Goal: Communication & Community: Answer question/provide support

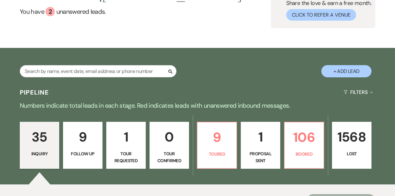
scroll to position [73, 0]
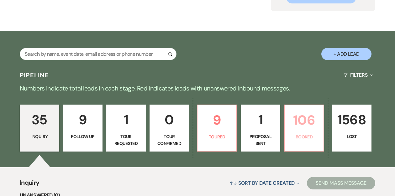
click at [297, 121] on p "106" at bounding box center [304, 120] width 31 height 21
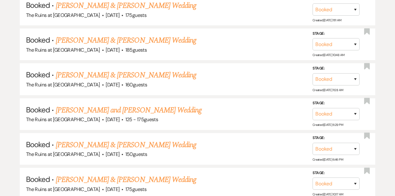
scroll to position [498, 0]
click at [164, 106] on link "[PERSON_NAME] and [PERSON_NAME] Wedding" at bounding box center [129, 109] width 146 height 11
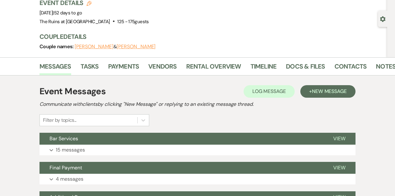
scroll to position [46, 0]
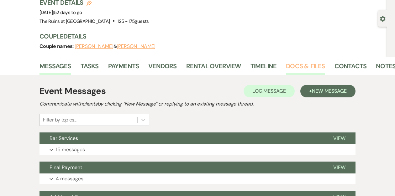
click at [304, 67] on link "Docs & Files" at bounding box center [305, 68] width 39 height 14
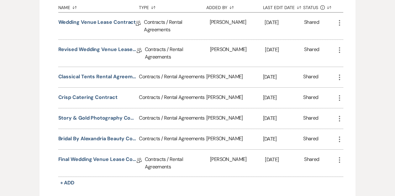
scroll to position [106, 0]
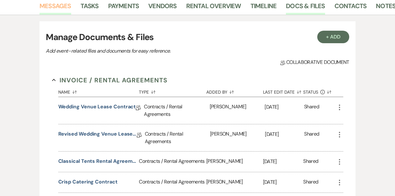
click at [61, 13] on link "Messages" at bounding box center [56, 8] width 32 height 14
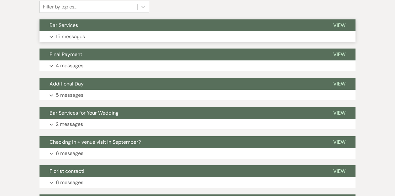
scroll to position [161, 0]
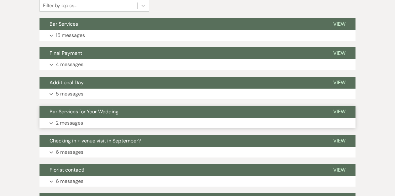
click at [78, 111] on span "Bar Services for Your Wedding" at bounding box center [84, 112] width 69 height 7
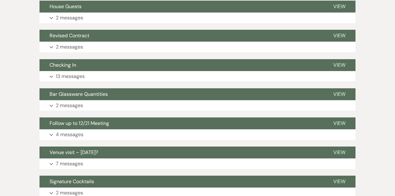
scroll to position [546, 0]
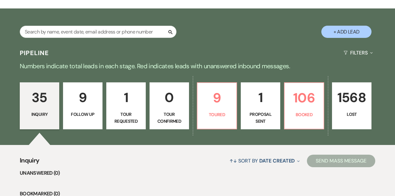
scroll to position [105, 0]
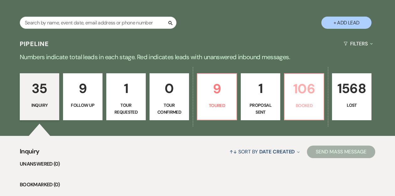
click at [302, 97] on p "106" at bounding box center [304, 88] width 31 height 21
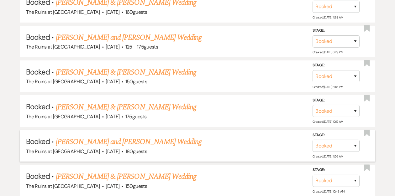
scroll to position [544, 0]
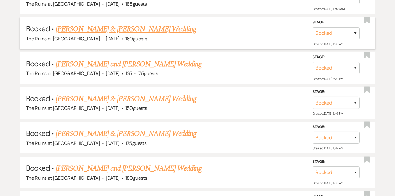
click at [115, 27] on link "[PERSON_NAME] & [PERSON_NAME] Wedding" at bounding box center [126, 29] width 141 height 11
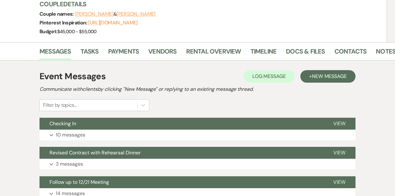
scroll to position [113, 0]
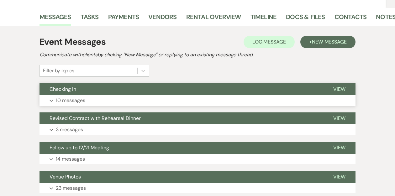
click at [126, 90] on button "Checking In" at bounding box center [182, 89] width 284 height 12
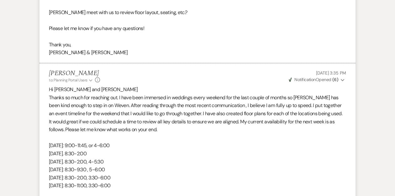
scroll to position [2797, 0]
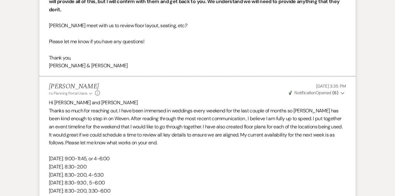
click at [343, 93] on use "button" at bounding box center [342, 93] width 3 height 2
click at [269, 141] on p "Thanks so much for reaching out. I have been immersed in weddings every weekend…" at bounding box center [197, 127] width 297 height 40
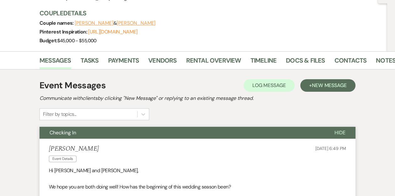
scroll to position [0, 0]
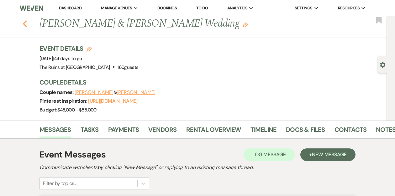
click at [25, 25] on use "button" at bounding box center [25, 23] width 4 height 7
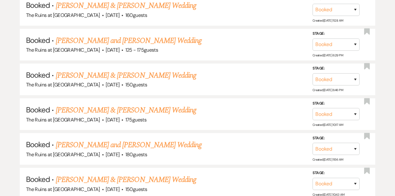
scroll to position [568, 0]
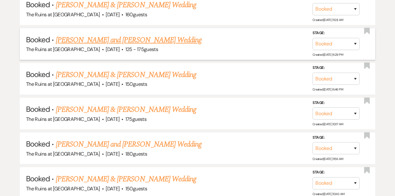
click at [86, 37] on link "[PERSON_NAME] and [PERSON_NAME] Wedding" at bounding box center [129, 40] width 146 height 11
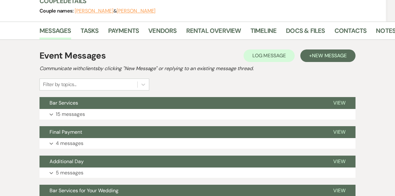
scroll to position [88, 0]
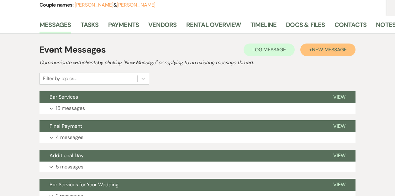
click at [328, 48] on span "New Message" at bounding box center [329, 49] width 35 height 7
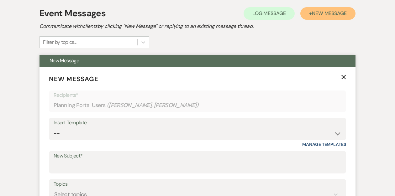
scroll to position [136, 0]
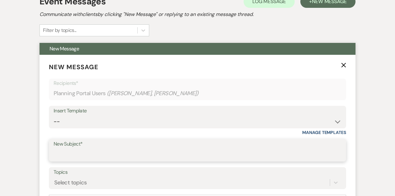
click at [80, 156] on input "New Subject*" at bounding box center [198, 155] width 288 height 12
type input "Revised Event Timeline and Floor Plans"
